Goal: Information Seeking & Learning: Check status

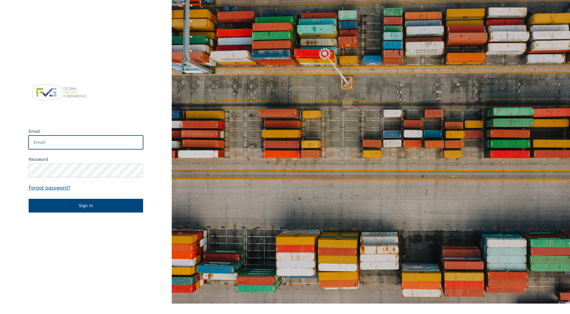
click at [92, 147] on input "Email" at bounding box center [86, 142] width 115 height 14
type input "zeno.vanbaelen@indupack.be"
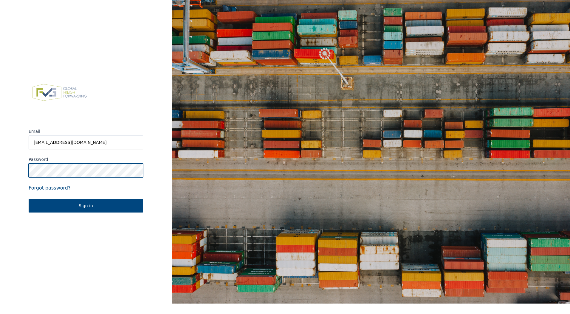
click at [29, 199] on button "Sign in" at bounding box center [86, 206] width 115 height 14
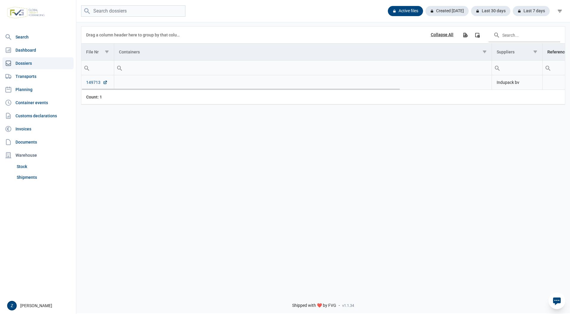
click at [96, 84] on link "149713" at bounding box center [96, 82] width 21 height 6
click at [89, 81] on link "149713" at bounding box center [96, 82] width 21 height 6
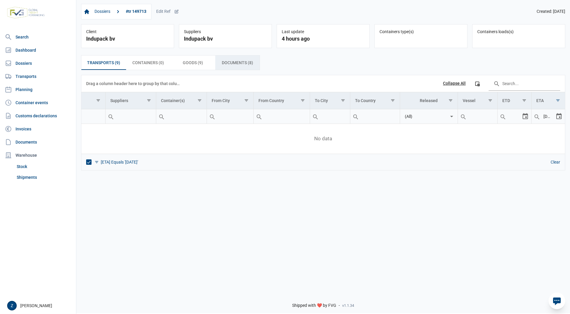
click at [232, 62] on span "Documents (8) Documents (8)" at bounding box center [237, 62] width 31 height 7
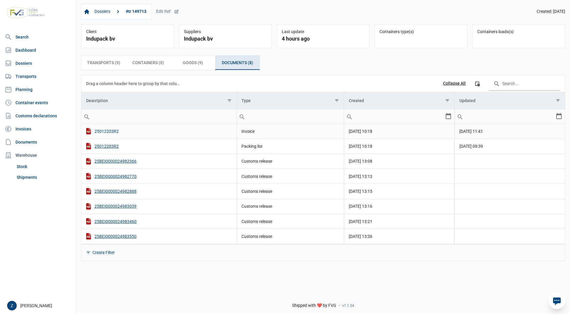
click at [115, 132] on div "25012203R2" at bounding box center [159, 131] width 146 height 6
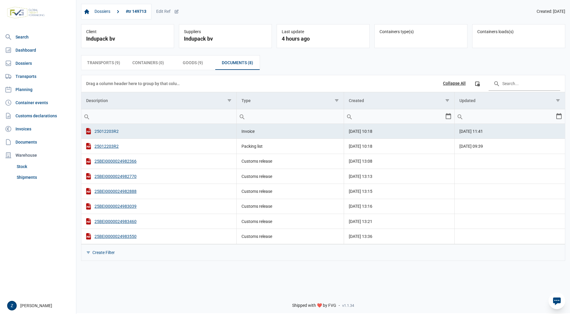
click at [115, 132] on div "25012203R2" at bounding box center [159, 131] width 146 height 6
click at [112, 147] on div "25012203R2" at bounding box center [159, 146] width 146 height 6
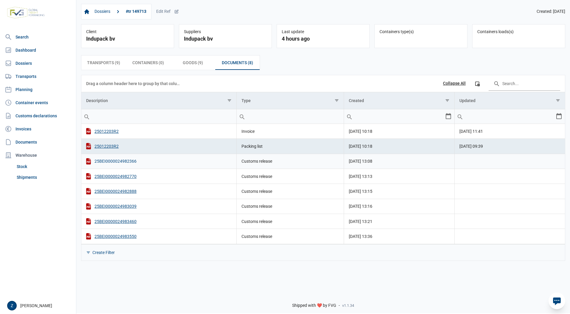
click at [122, 160] on div "25BEI0000024982366" at bounding box center [159, 161] width 146 height 6
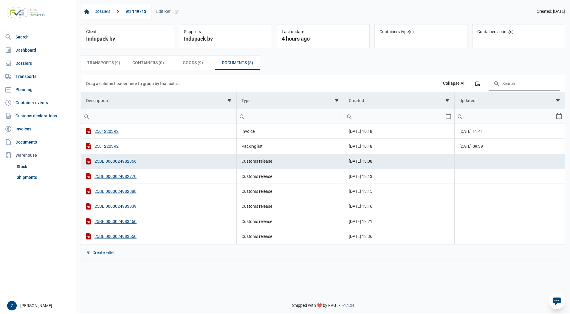
click at [122, 160] on div "25BEI0000024982366" at bounding box center [159, 161] width 146 height 6
click at [112, 132] on div "25012203R2" at bounding box center [159, 131] width 146 height 6
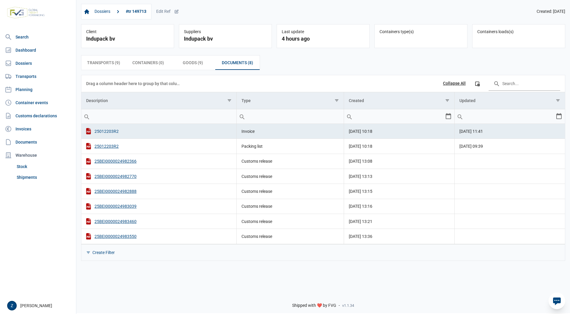
click at [112, 132] on div "25012203R2" at bounding box center [159, 131] width 146 height 6
click at [128, 163] on div "25BEI0000024982366" at bounding box center [159, 161] width 146 height 6
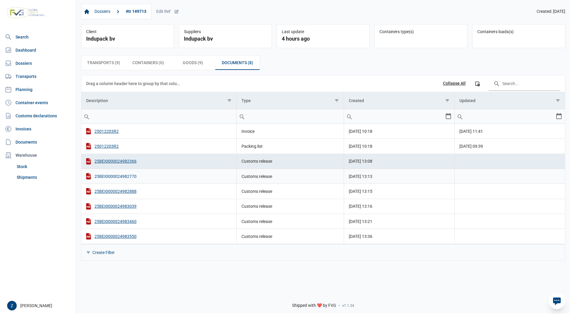
click at [132, 176] on div "25BEI0000024982770" at bounding box center [159, 176] width 146 height 6
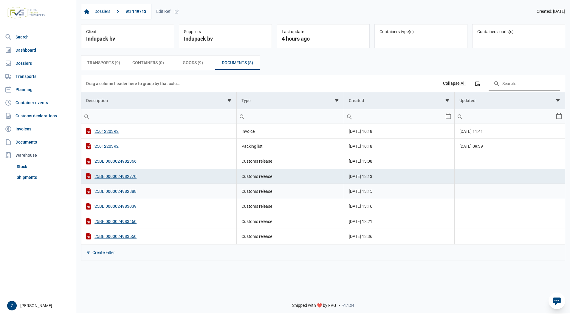
click at [124, 192] on div "25BEI0000024982888" at bounding box center [159, 191] width 146 height 6
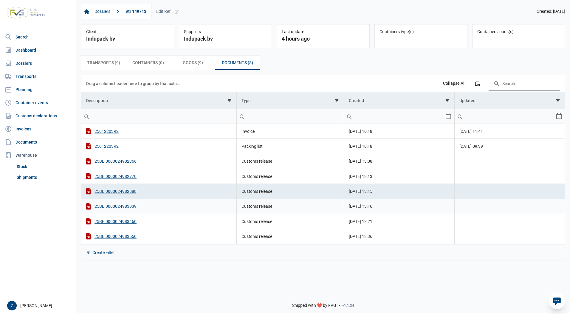
click at [127, 209] on div "25BEI0000024983039" at bounding box center [159, 206] width 146 height 6
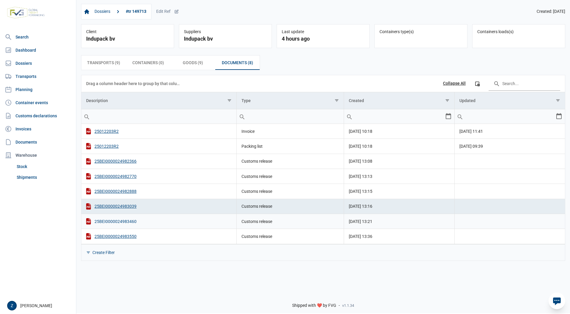
click at [115, 223] on div "25BEI0000024983460" at bounding box center [159, 221] width 146 height 6
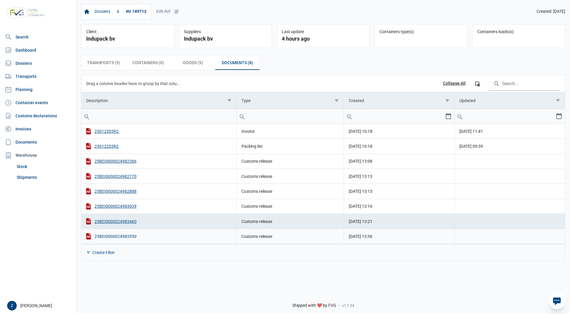
click at [129, 238] on div "25BEI0000024983550" at bounding box center [159, 236] width 146 height 6
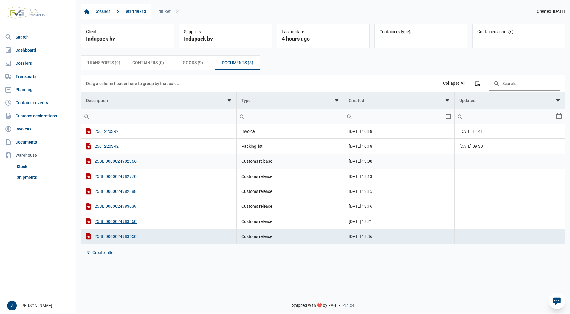
drag, startPoint x: 128, startPoint y: 160, endPoint x: 100, endPoint y: 277, distance: 119.9
click at [100, 277] on div "Dossiers #tr 149713 Edit Ref Created: [DATE] Client Indupack bv Suppliers Indup…" at bounding box center [323, 143] width 494 height 288
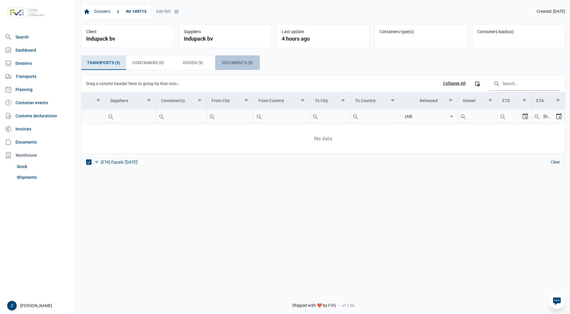
click at [227, 64] on span "Documents (8) Documents (8)" at bounding box center [237, 62] width 31 height 7
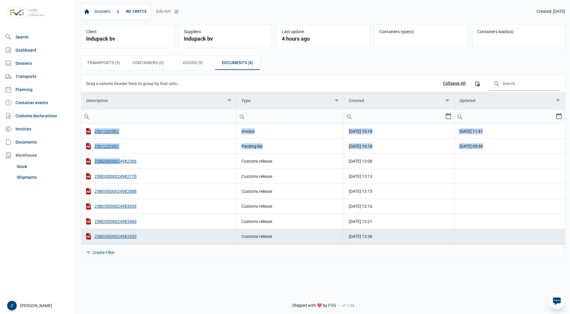
drag, startPoint x: 117, startPoint y: 163, endPoint x: 814, endPoint y: 111, distance: 698.7
click at [570, 111] on html "For evaluation purposes only. Redistribution prohibited. Please register an exi…" at bounding box center [285, 157] width 570 height 314
click at [113, 171] on td "25BEI0000024982770" at bounding box center [158, 176] width 155 height 15
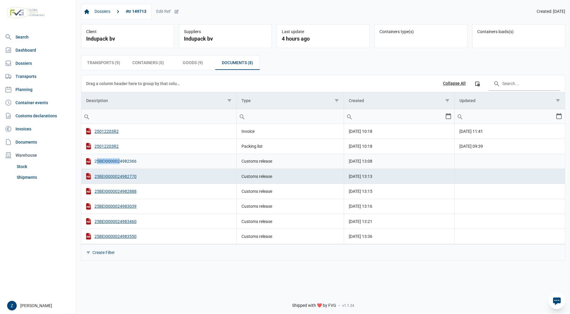
drag, startPoint x: 118, startPoint y: 162, endPoint x: 211, endPoint y: 162, distance: 93.4
click at [211, 162] on div "25BEI0000024982366" at bounding box center [159, 161] width 146 height 6
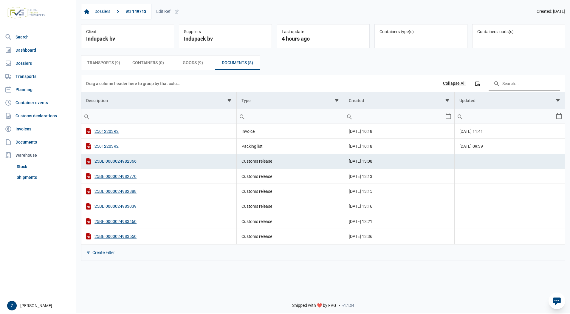
click at [127, 164] on div "25BEI0000024982366" at bounding box center [159, 161] width 146 height 6
